Goal: Task Accomplishment & Management: Manage account settings

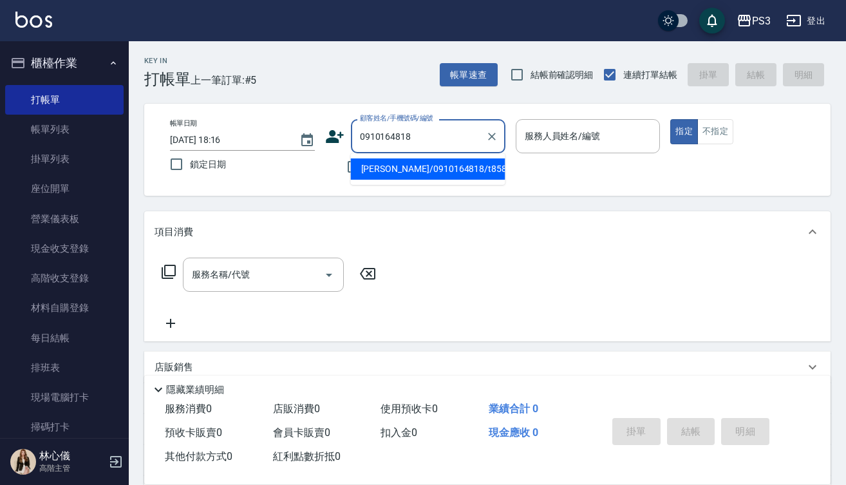
type input "[PERSON_NAME]/0910164818/t85820"
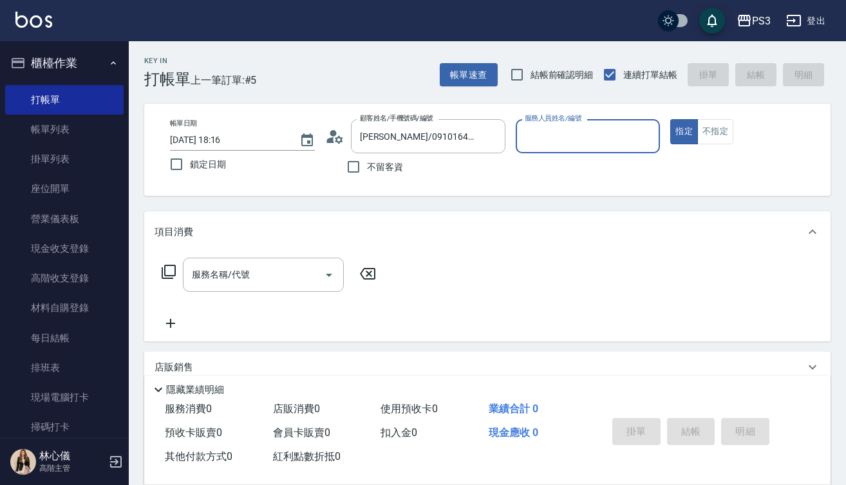
type input "[PERSON_NAME]-1"
click at [684, 131] on button "指定" at bounding box center [684, 131] width 28 height 25
type button "true"
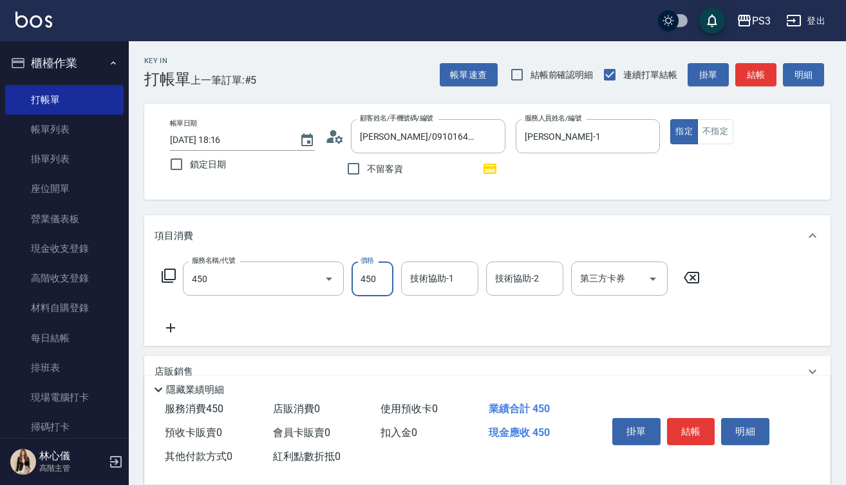
type input "有機洗髮(450)"
type input "Ashly-21"
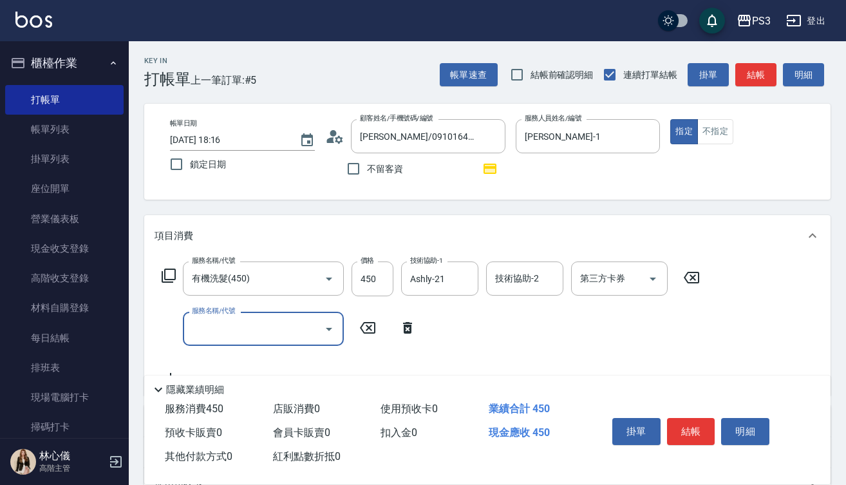
type input "3"
type input "剪(400)"
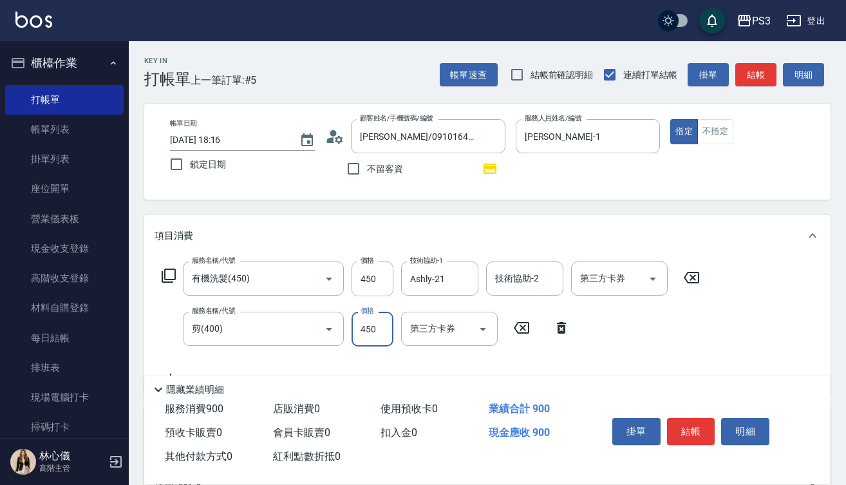
type input "450"
type input "燙s(12001)"
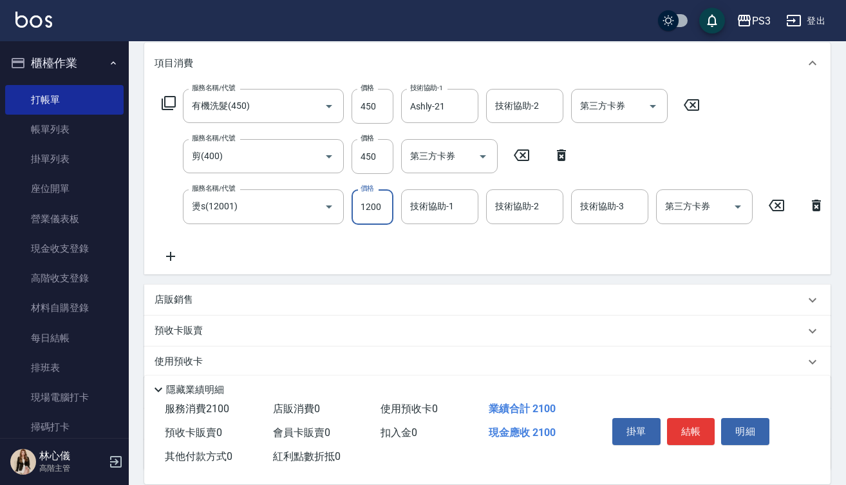
scroll to position [173, 0]
type input "1530"
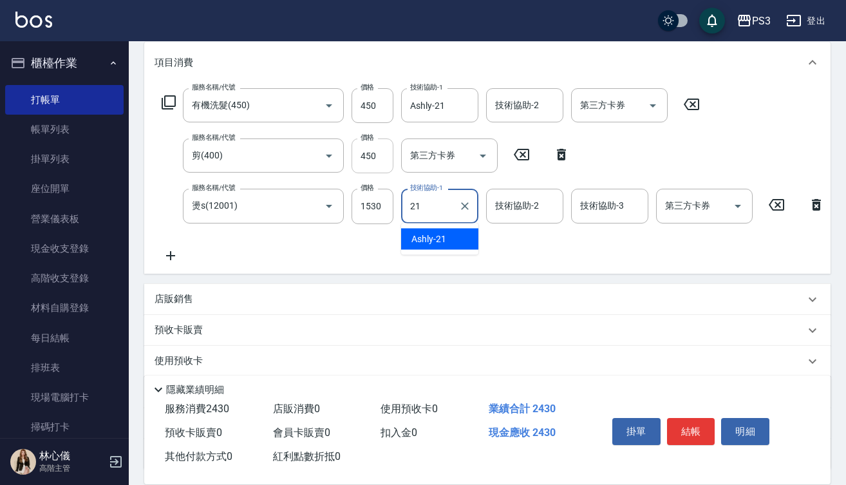
type input "Ashly-21"
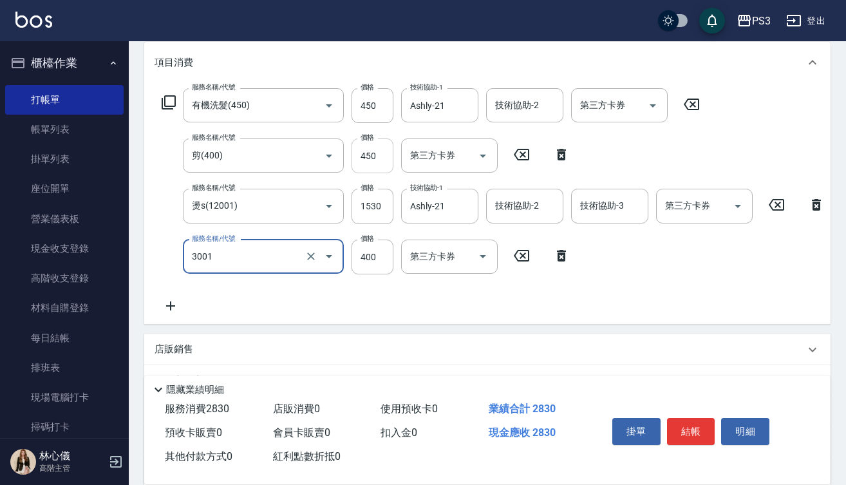
type input "燙貼(3001)"
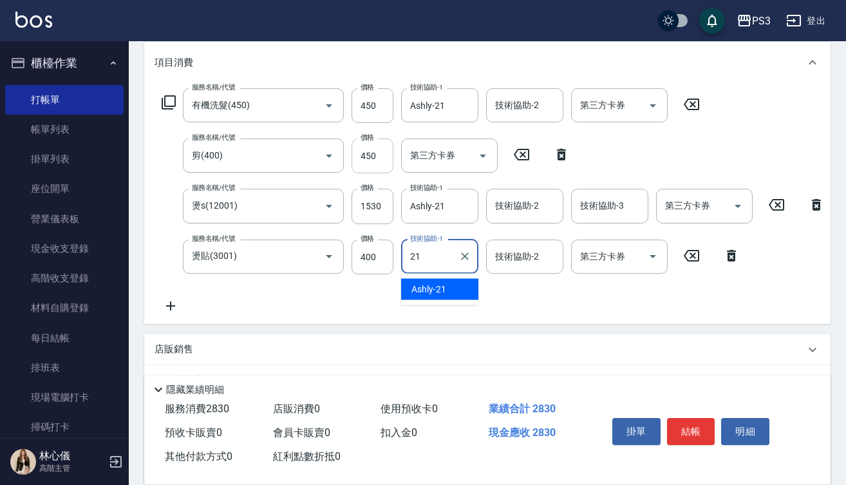
type input "Ashly-21"
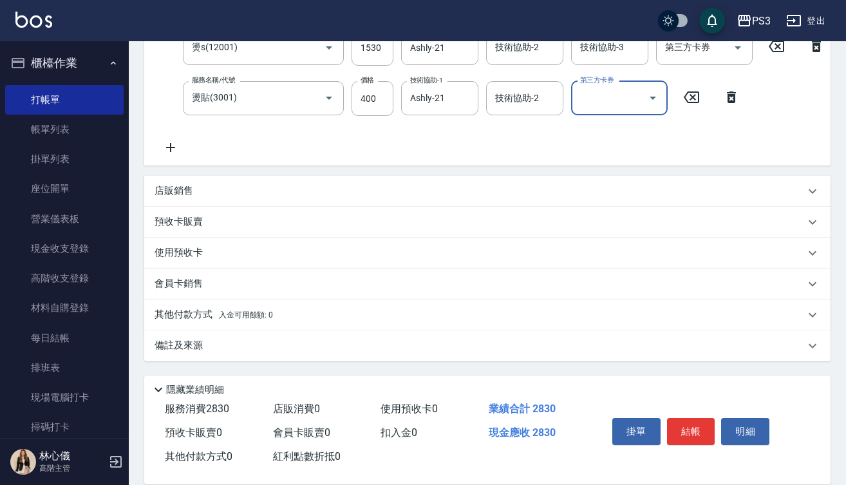
scroll to position [342, 0]
click at [703, 420] on button "結帳" at bounding box center [691, 431] width 48 height 27
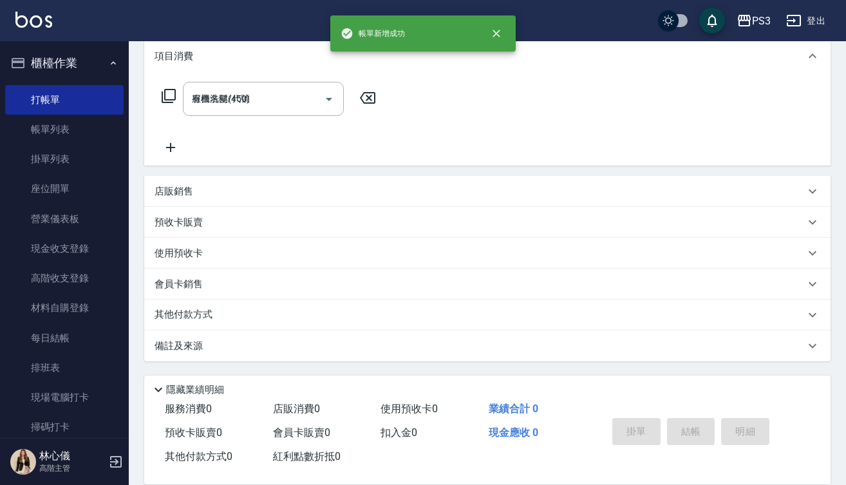
type input "2025/08/14 18:49"
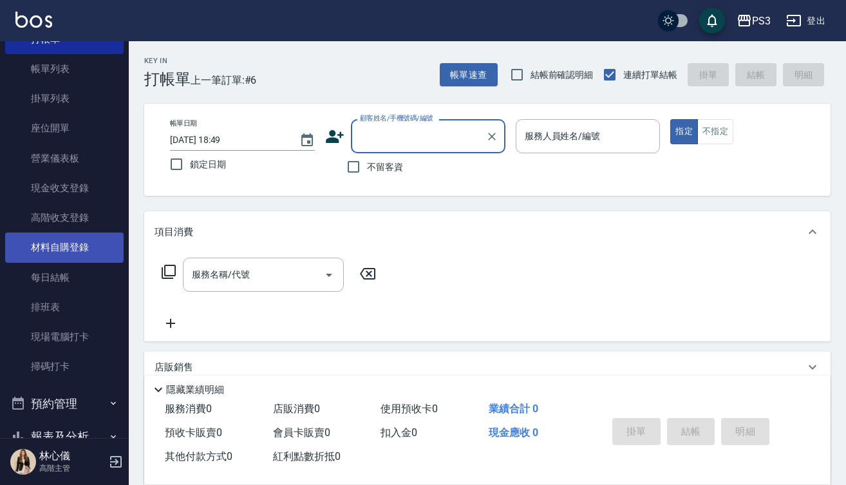
scroll to position [62, 0]
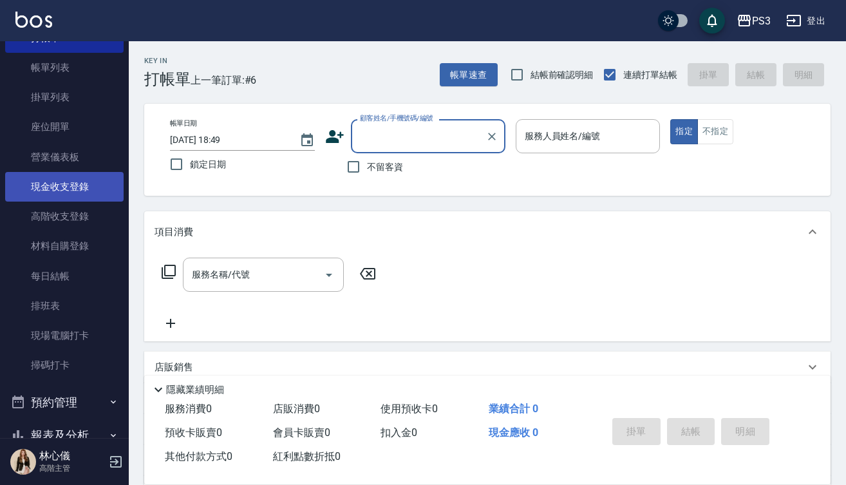
click at [86, 190] on link "現金收支登錄" at bounding box center [64, 187] width 118 height 30
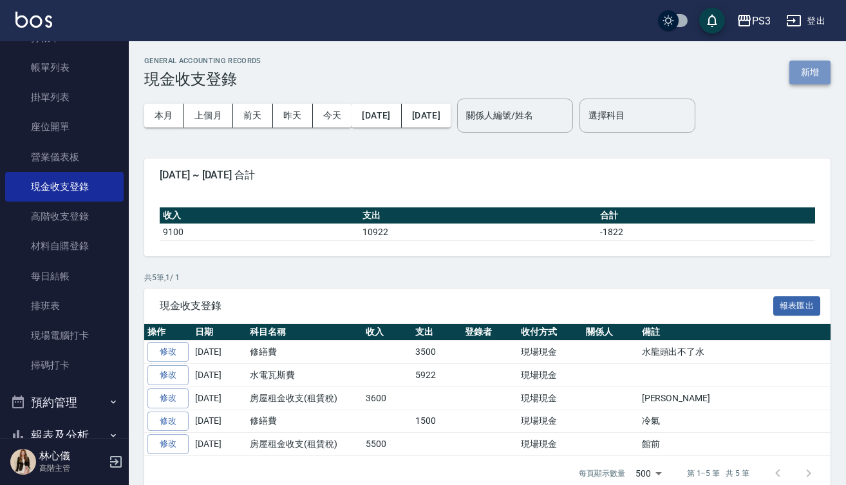
click at [811, 71] on button "新增" at bounding box center [809, 73] width 41 height 24
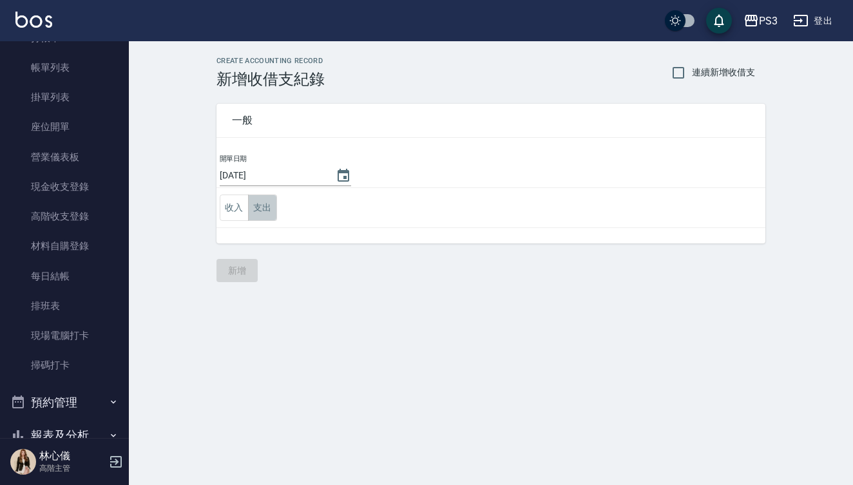
click at [259, 210] on button "支出" at bounding box center [262, 207] width 29 height 26
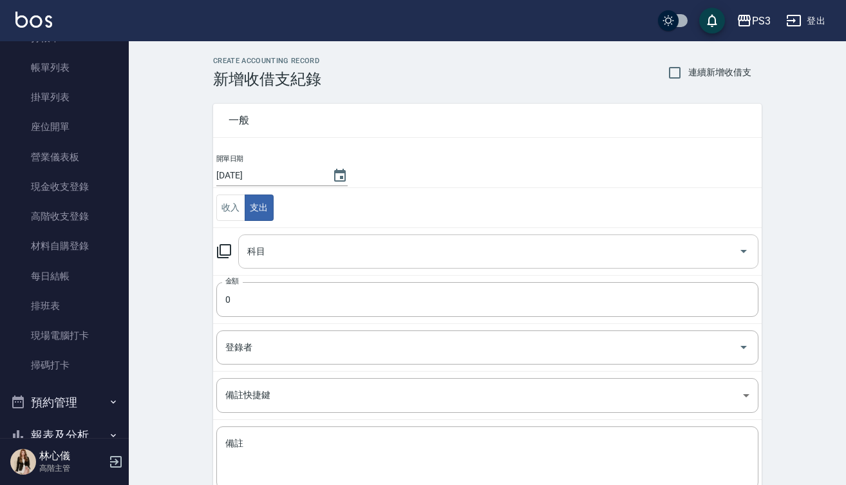
click at [314, 243] on input "科目" at bounding box center [488, 251] width 489 height 23
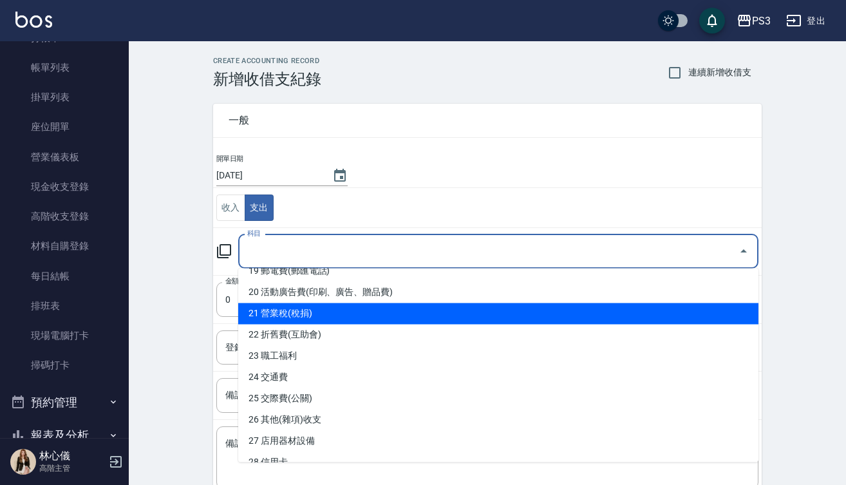
scroll to position [433, 0]
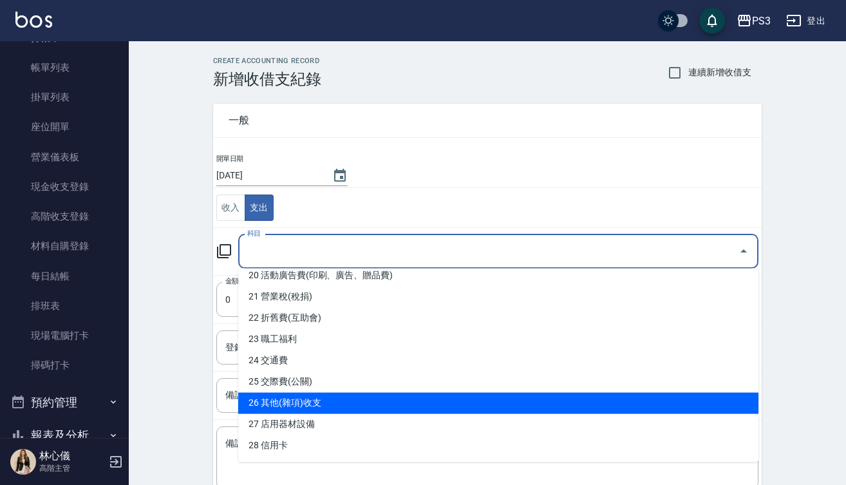
click at [329, 399] on li "26 其他(雜項)收支" at bounding box center [498, 403] width 520 height 21
type input "26 其他(雜項)收支"
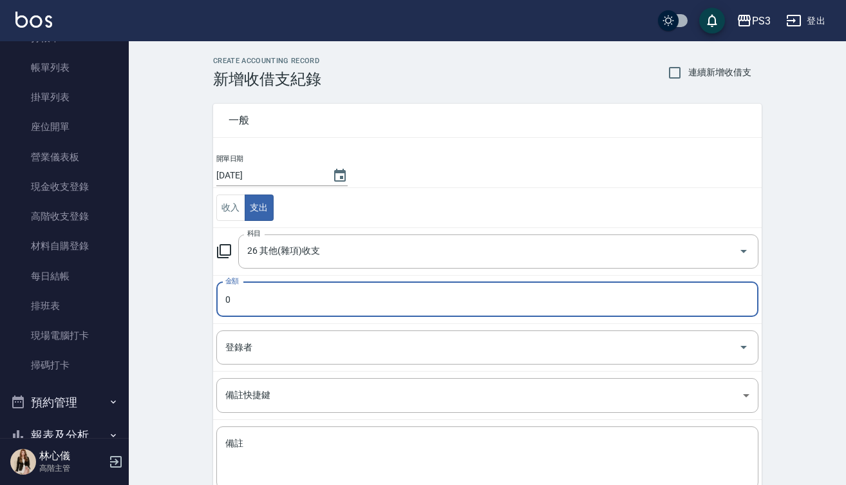
click at [220, 299] on input "0" at bounding box center [487, 299] width 542 height 35
type input "280"
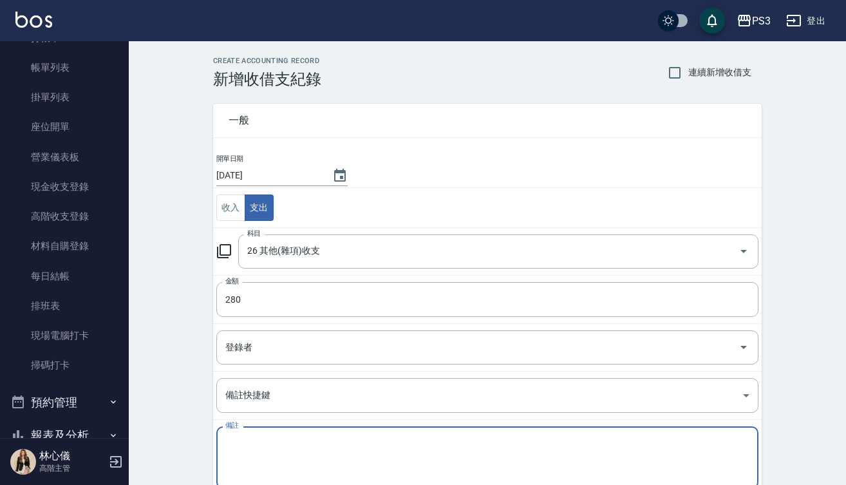
click at [275, 445] on textarea "備註" at bounding box center [487, 457] width 524 height 41
type textarea "u"
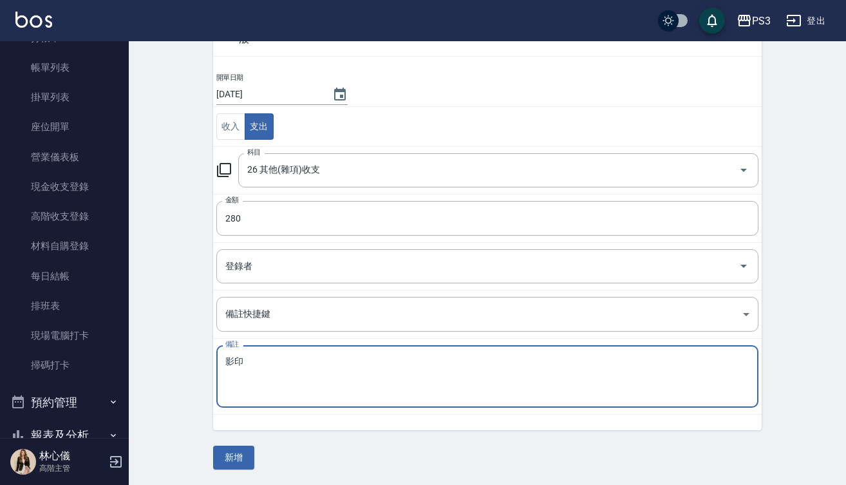
scroll to position [80, 0]
type textarea "影印"
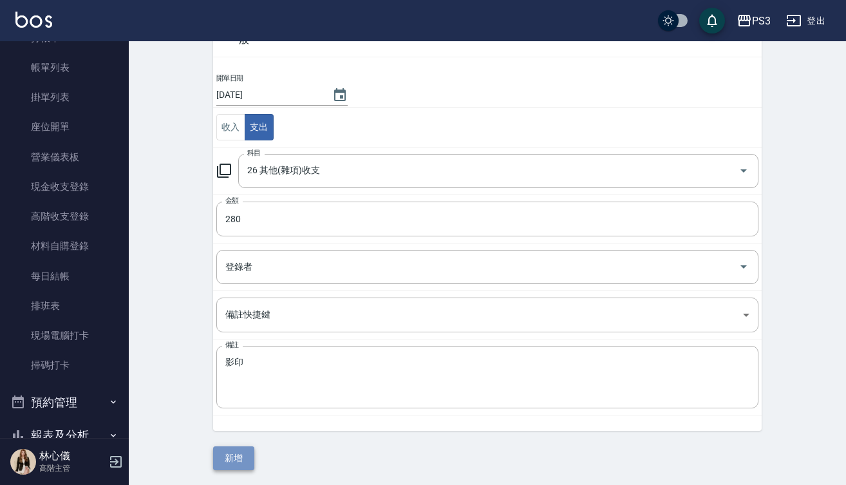
click at [239, 458] on button "新增" at bounding box center [233, 458] width 41 height 24
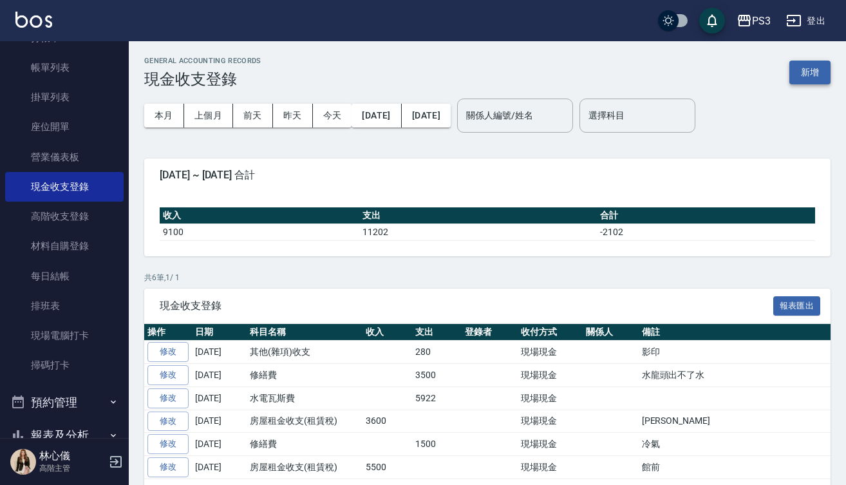
click at [797, 81] on button "新增" at bounding box center [809, 73] width 41 height 24
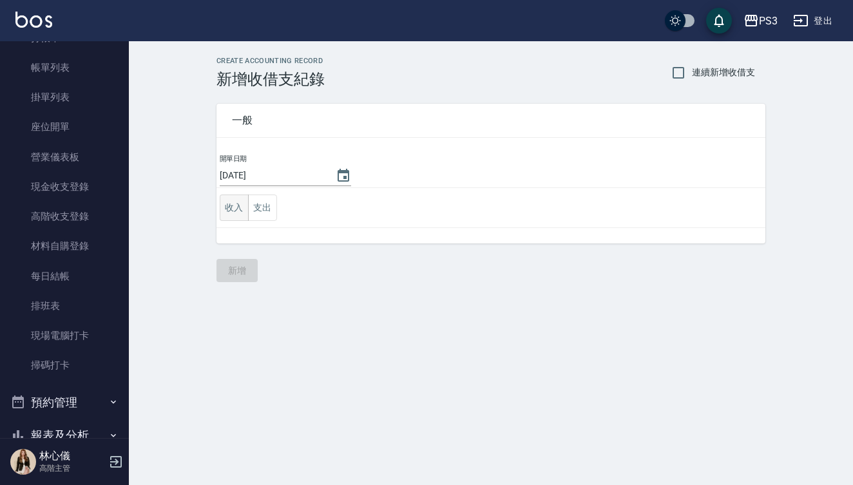
click at [239, 207] on button "收入" at bounding box center [234, 207] width 29 height 26
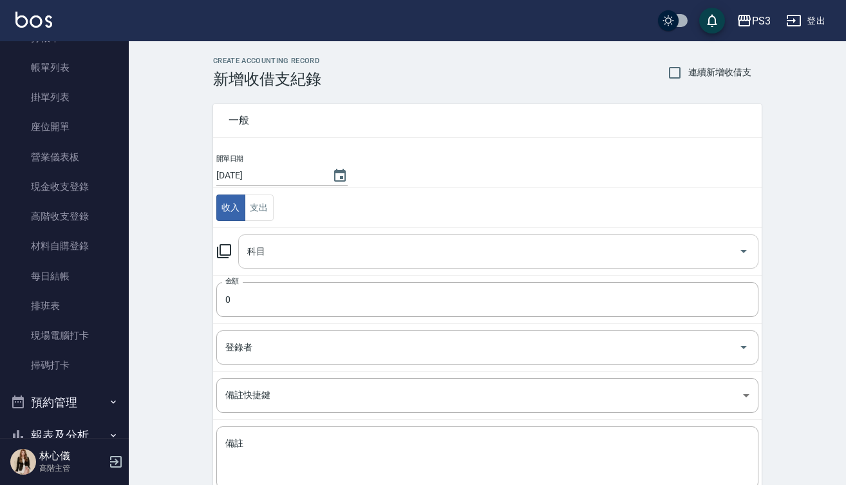
click at [371, 249] on input "科目" at bounding box center [488, 251] width 489 height 23
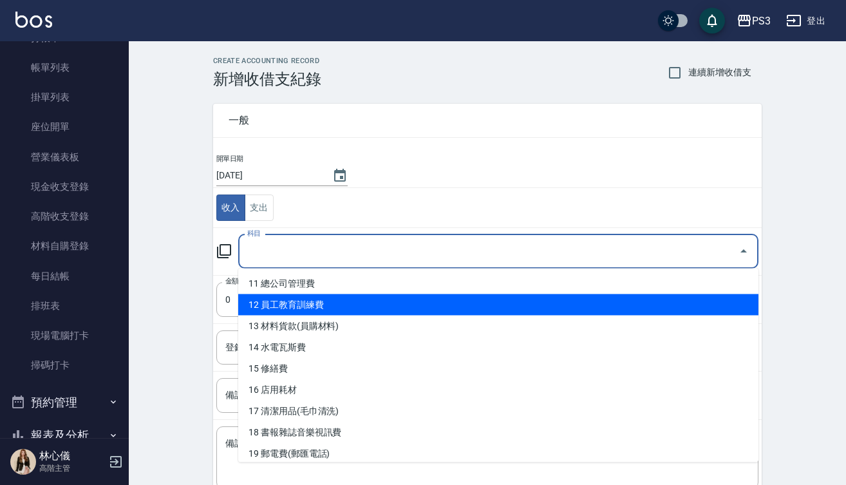
scroll to position [238, 0]
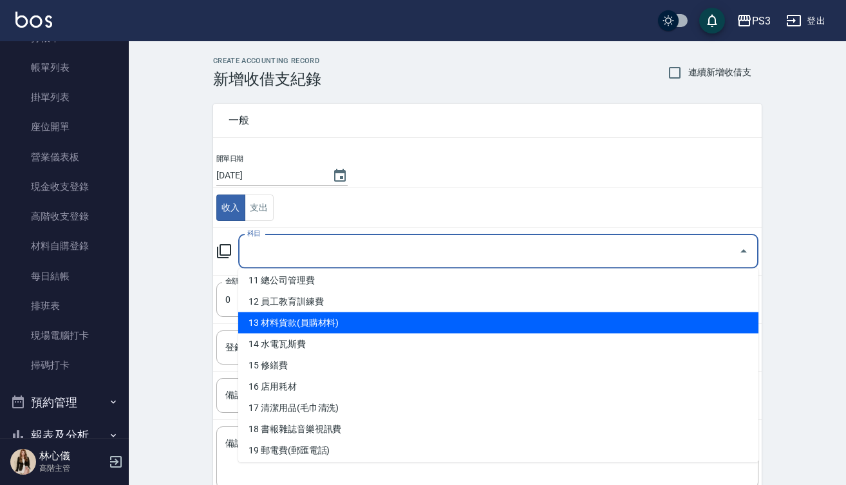
click at [350, 316] on li "13 材料貨款(員購材料)" at bounding box center [498, 322] width 520 height 21
type input "13 材料貨款(員購材料)"
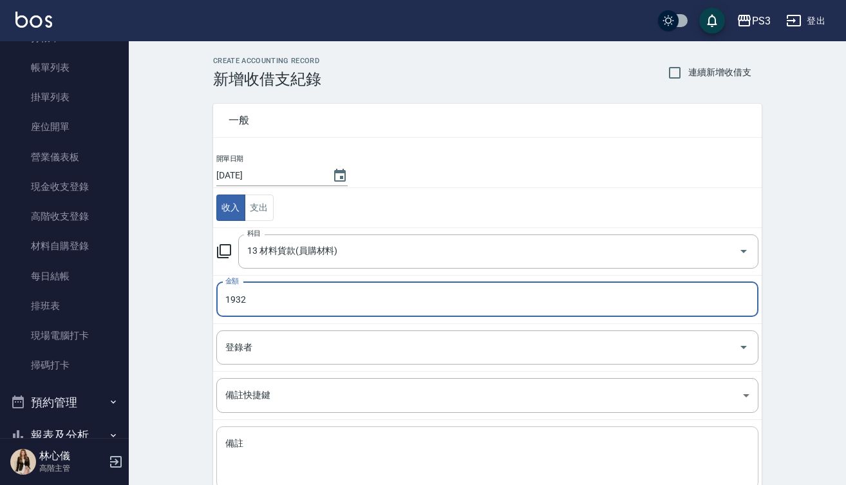
type input "1932"
click at [270, 435] on div "x 備註" at bounding box center [487, 457] width 542 height 62
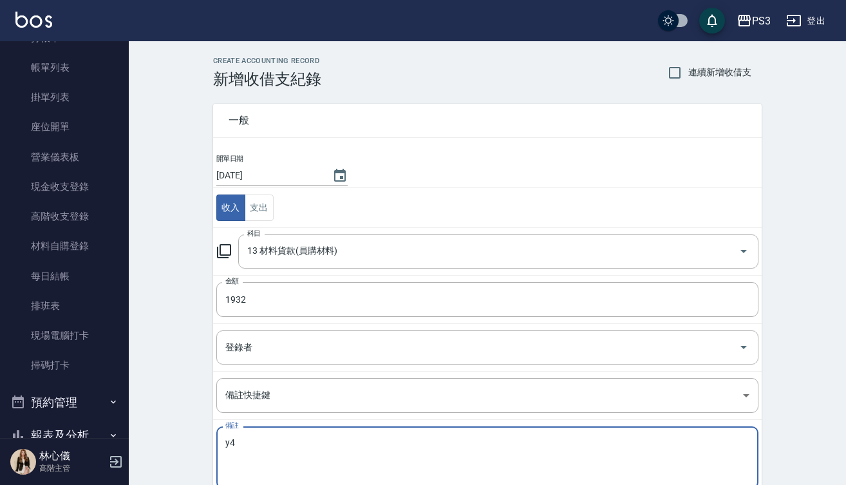
type textarea "y"
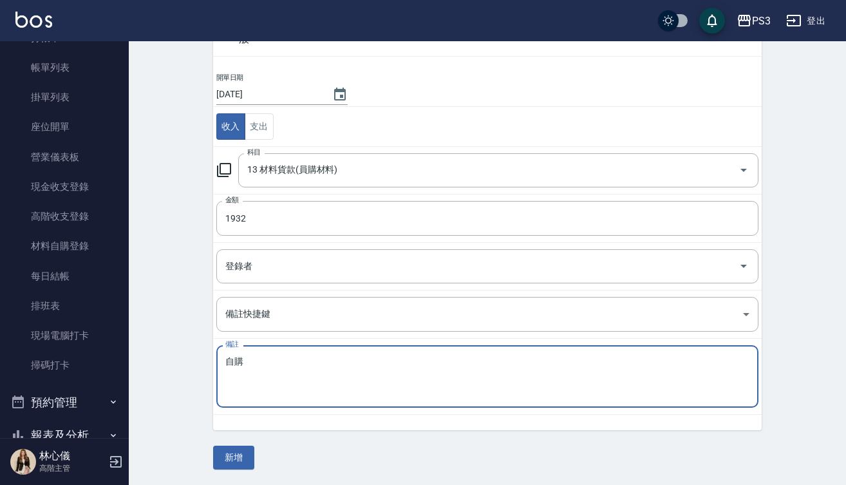
scroll to position [80, 0]
type textarea "自購"
click at [234, 457] on button "新增" at bounding box center [233, 458] width 41 height 24
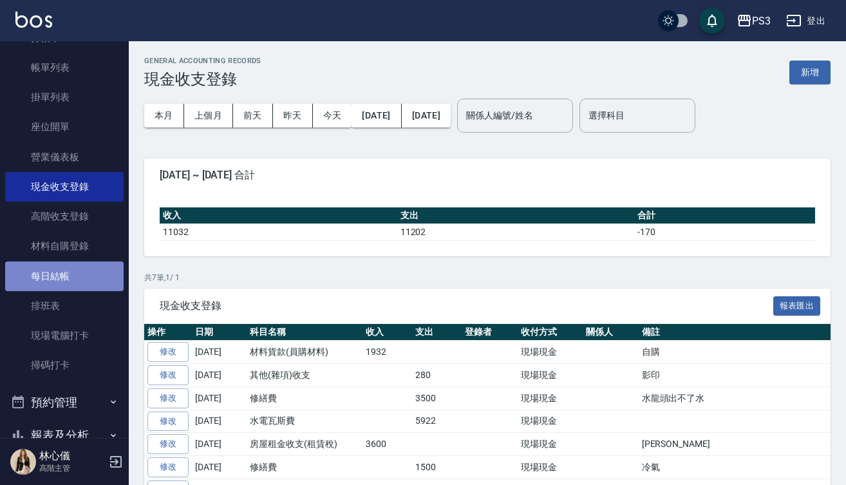
click at [65, 278] on link "每日結帳" at bounding box center [64, 276] width 118 height 30
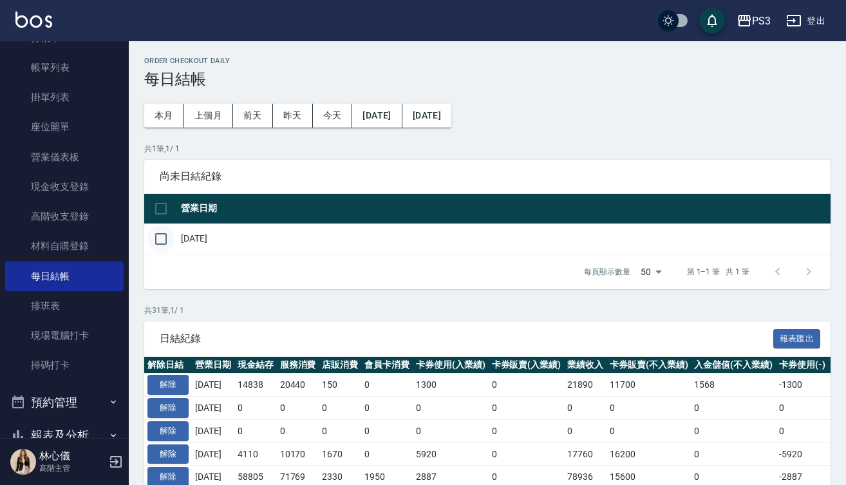
click at [160, 238] on input "checkbox" at bounding box center [160, 238] width 27 height 27
checkbox input "true"
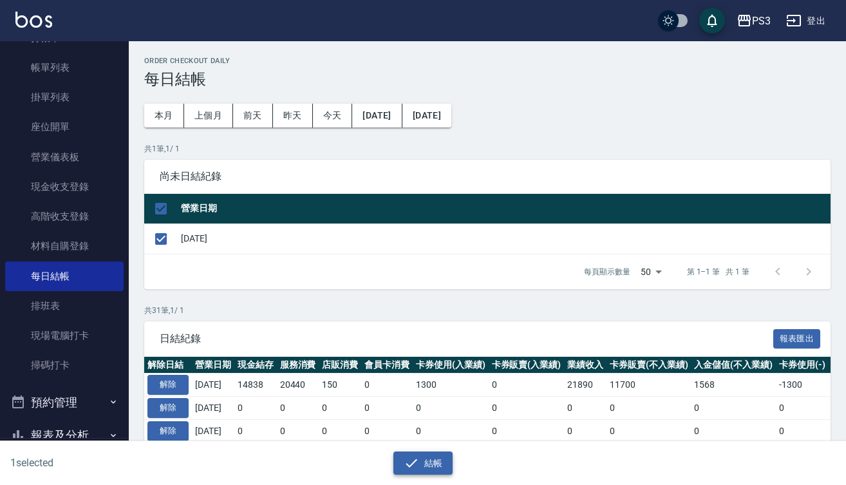
click at [423, 462] on button "結帳" at bounding box center [423, 463] width 60 height 24
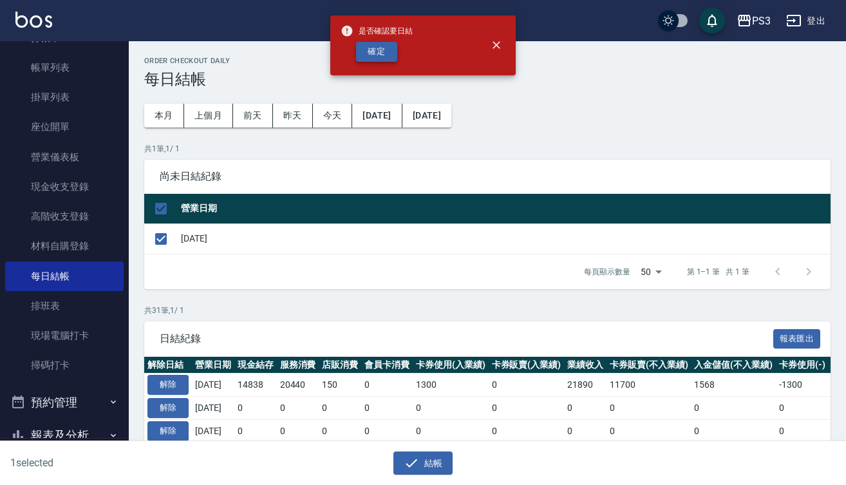
click at [377, 53] on button "確定" at bounding box center [376, 52] width 41 height 20
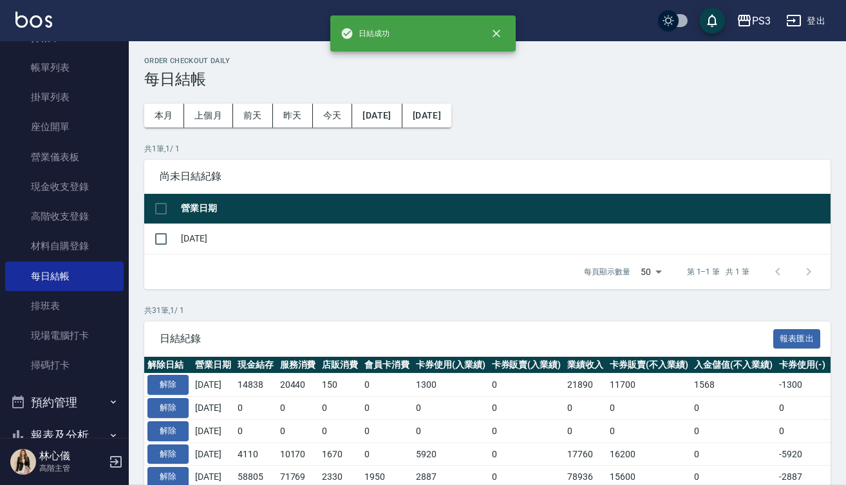
checkbox input "false"
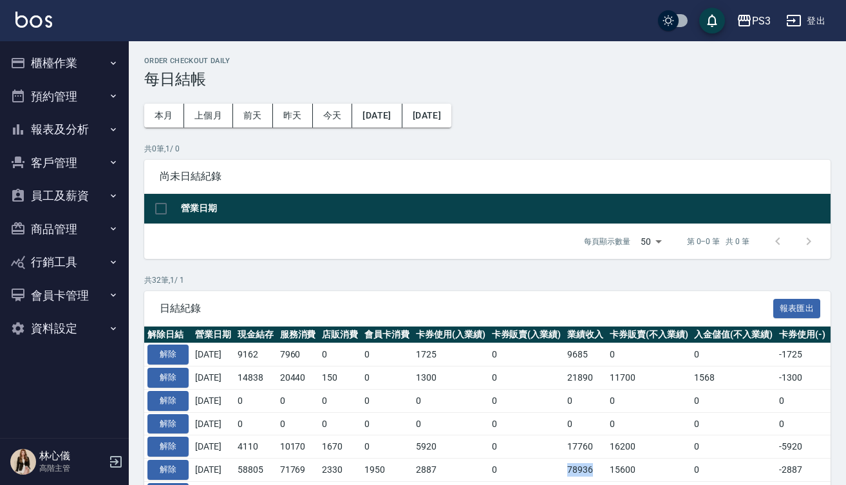
drag, startPoint x: 611, startPoint y: 461, endPoint x: 601, endPoint y: 452, distance: 13.2
click at [599, 458] on td "78936" at bounding box center [585, 469] width 42 height 23
